Goal: Task Accomplishment & Management: Manage account settings

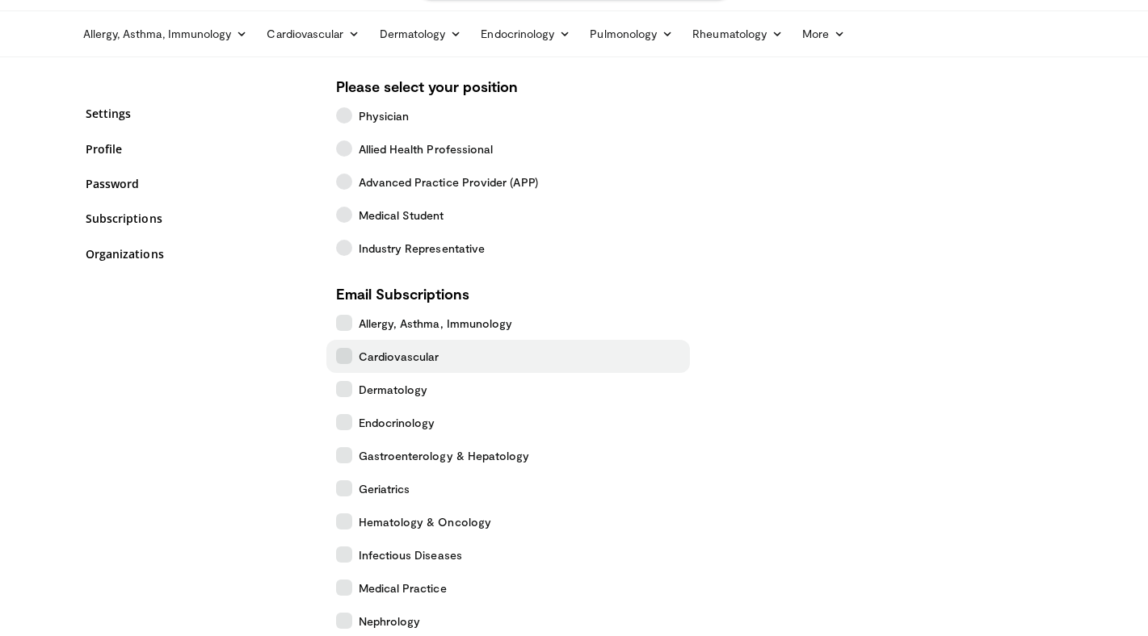
scroll to position [53, 0]
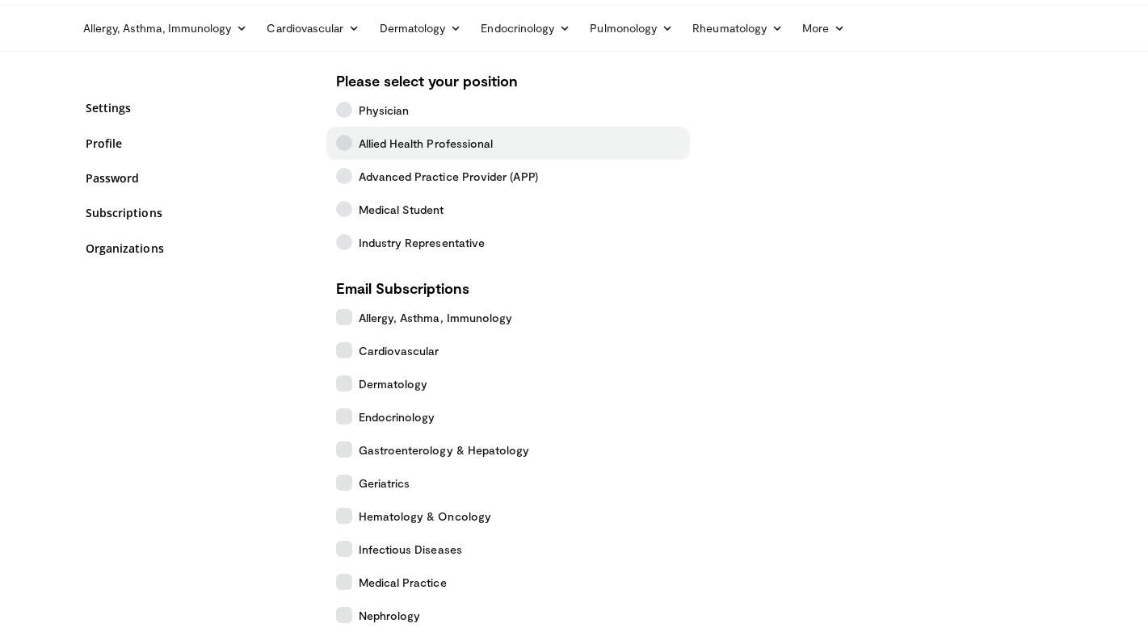
click at [336, 142] on icon at bounding box center [344, 143] width 16 height 16
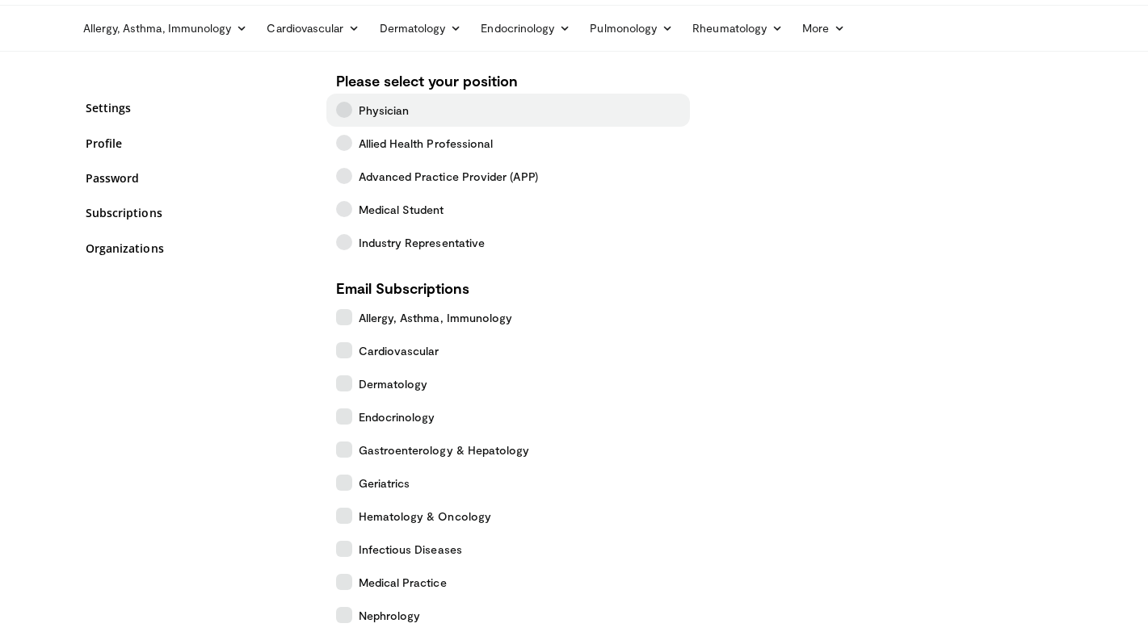
click at [338, 108] on icon at bounding box center [344, 110] width 16 height 16
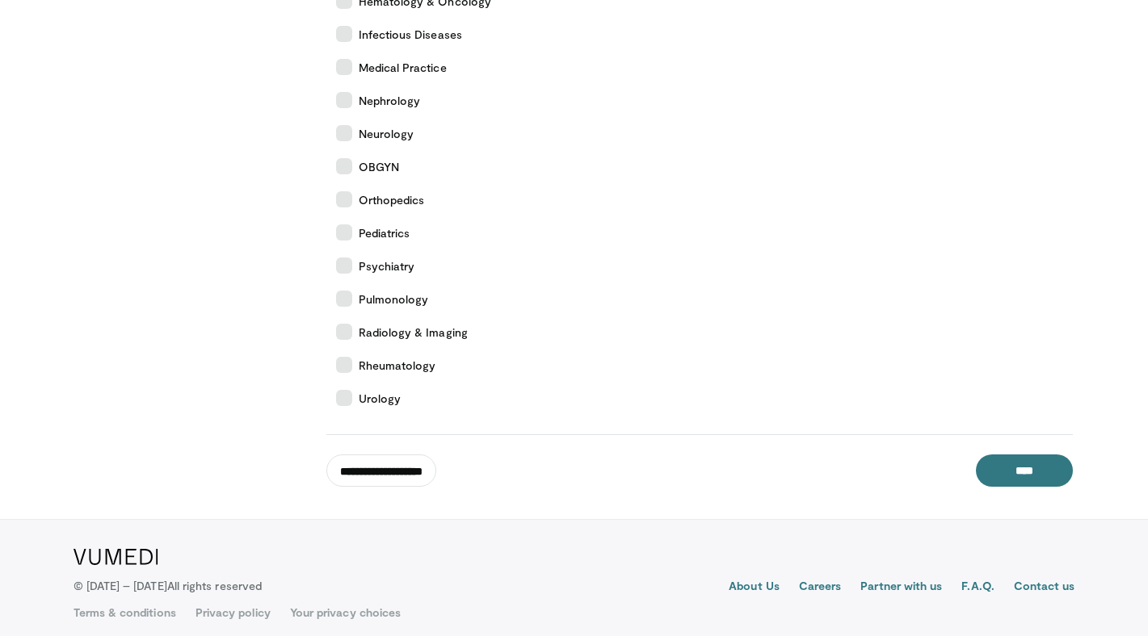
scroll to position [579, 0]
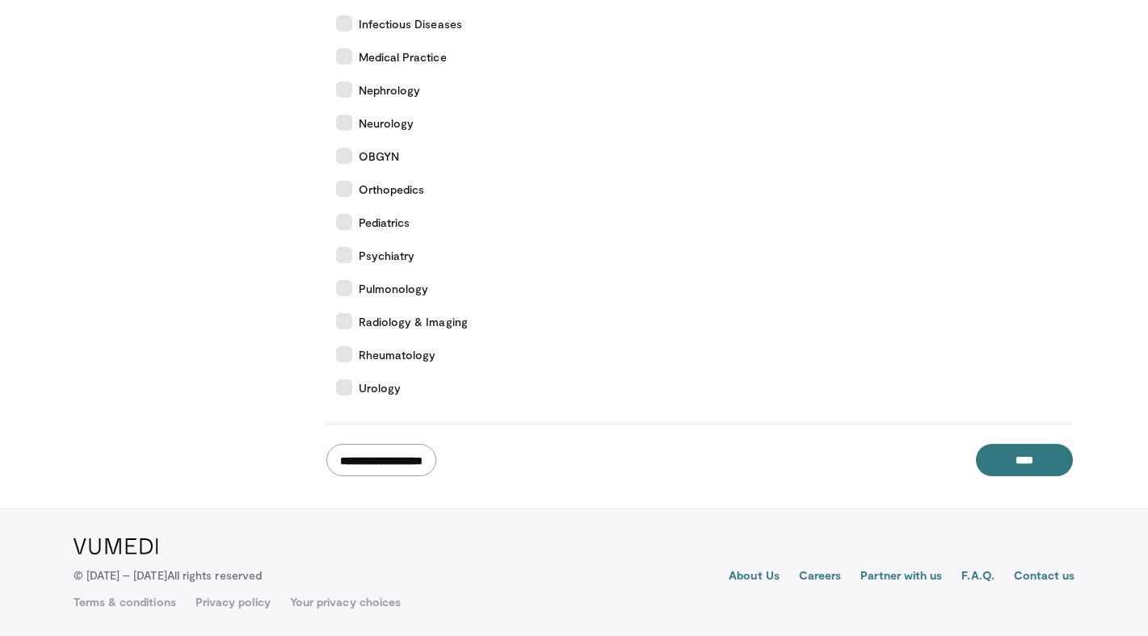
click at [412, 467] on input "**********" at bounding box center [381, 460] width 110 height 32
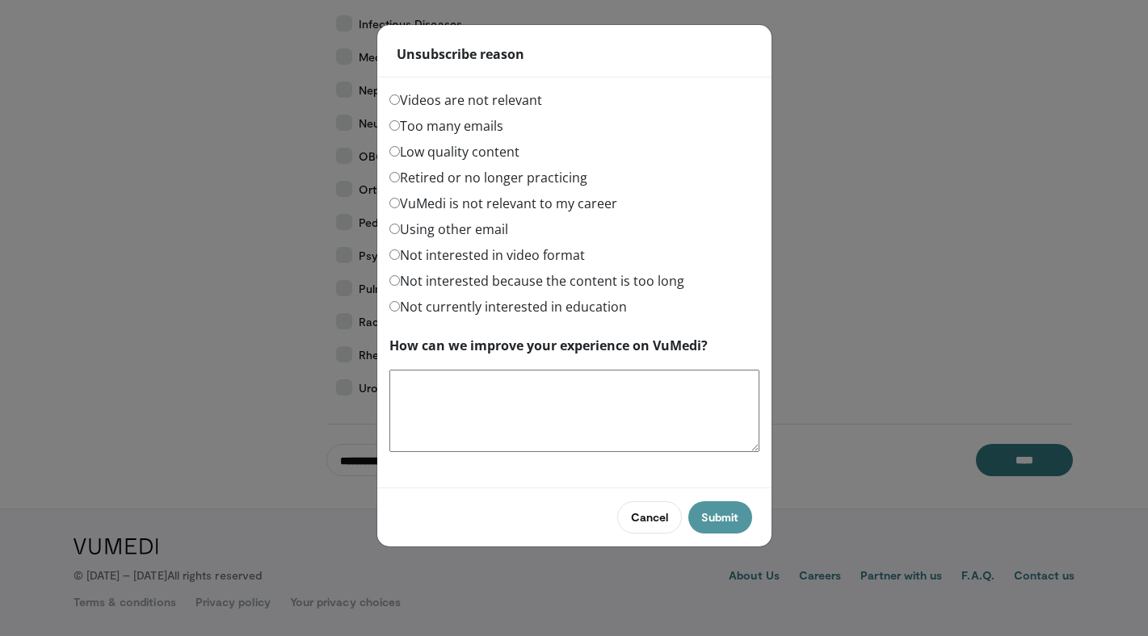
click at [722, 523] on button "Submit" at bounding box center [719, 517] width 63 height 32
